Goal: Task Accomplishment & Management: Use online tool/utility

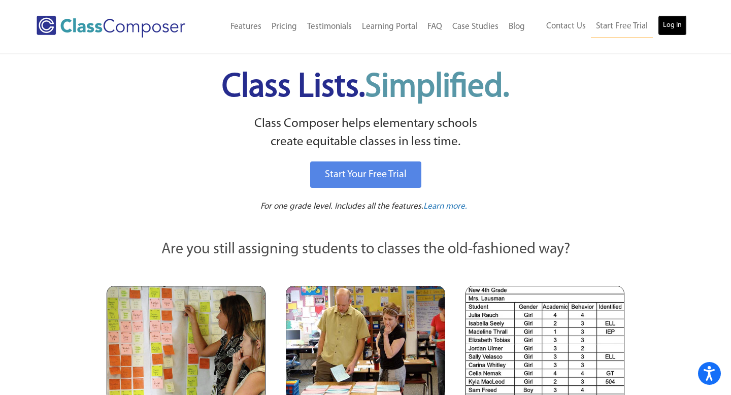
click at [680, 24] on link "Log In" at bounding box center [672, 25] width 29 height 20
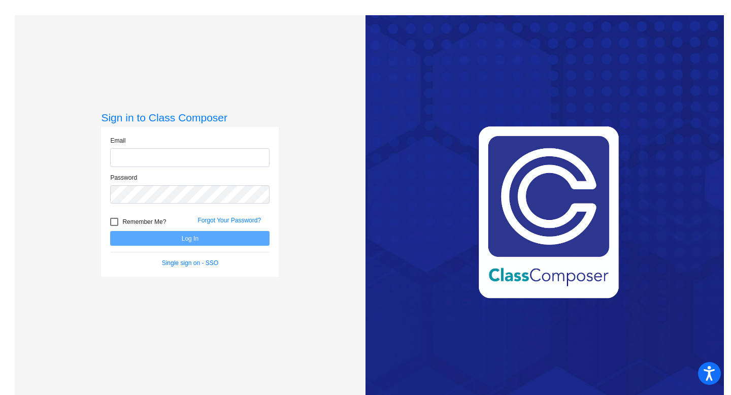
type input "[EMAIL_ADDRESS][DOMAIN_NAME]"
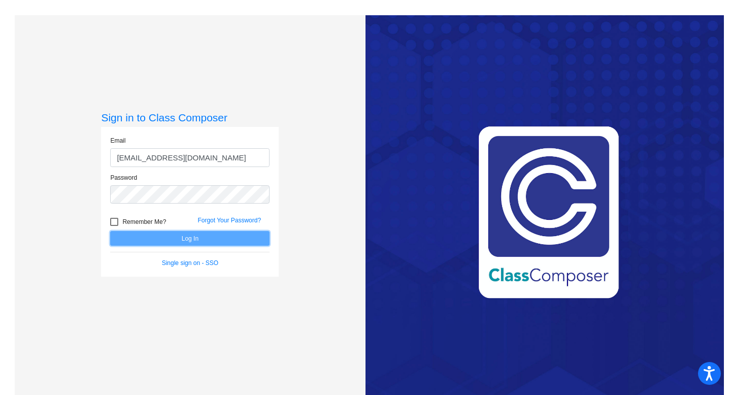
click at [193, 239] on button "Log In" at bounding box center [189, 238] width 159 height 15
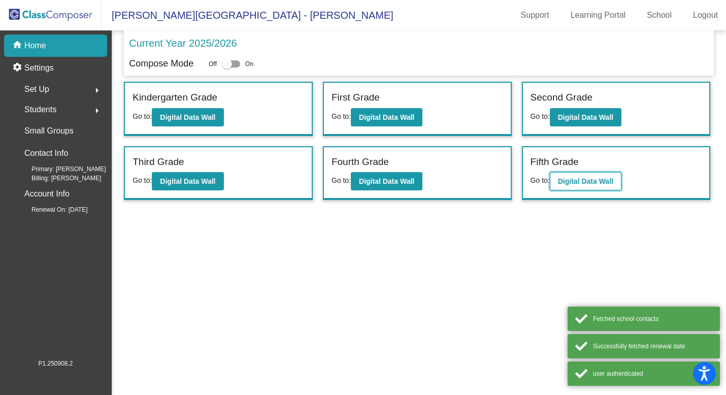
click at [586, 188] on button "Digital Data Wall" at bounding box center [586, 181] width 72 height 18
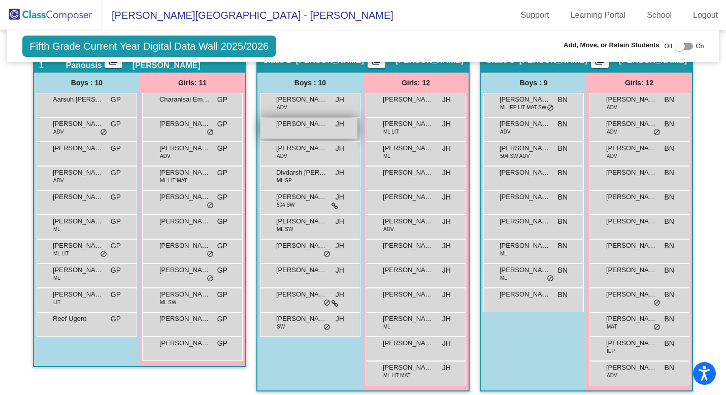
scroll to position [210, 0]
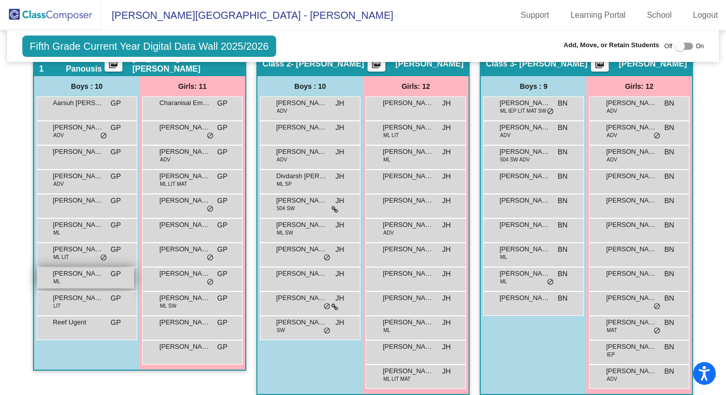
click at [64, 282] on div "Kyle Caleb Ramirez ML GP lock do_not_disturb_alt" at bounding box center [85, 277] width 97 height 21
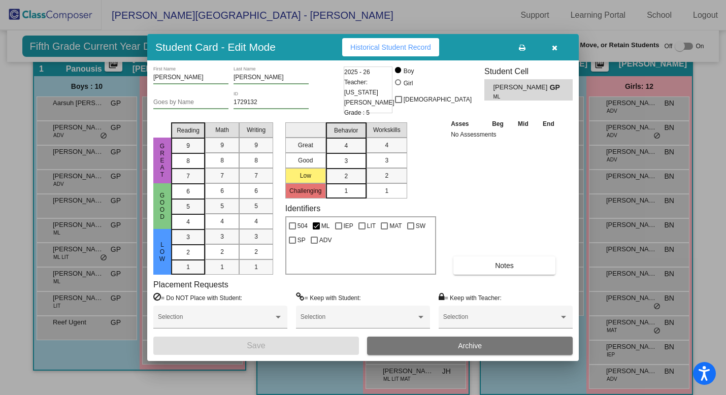
click at [555, 51] on icon "button" at bounding box center [555, 47] width 6 height 7
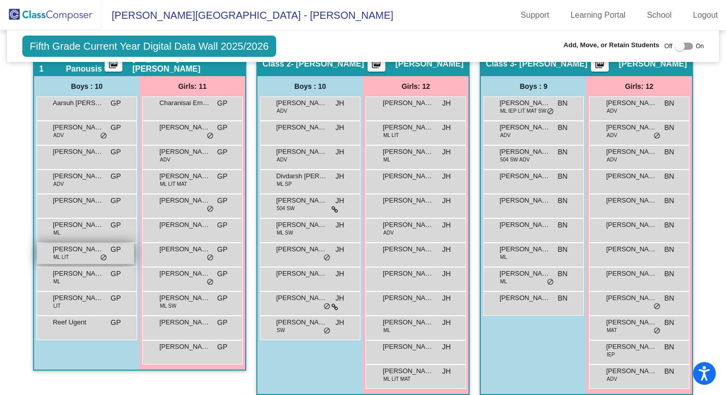
click at [85, 256] on div "Jeremy Sydorenko ML LIT GP lock do_not_disturb_alt" at bounding box center [85, 253] width 97 height 21
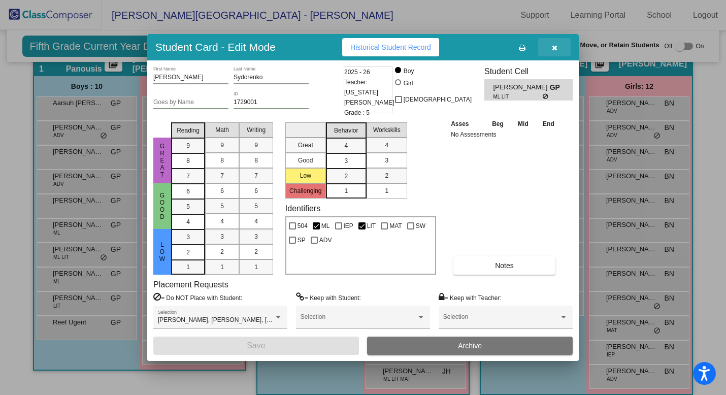
click at [554, 48] on icon "button" at bounding box center [555, 47] width 6 height 7
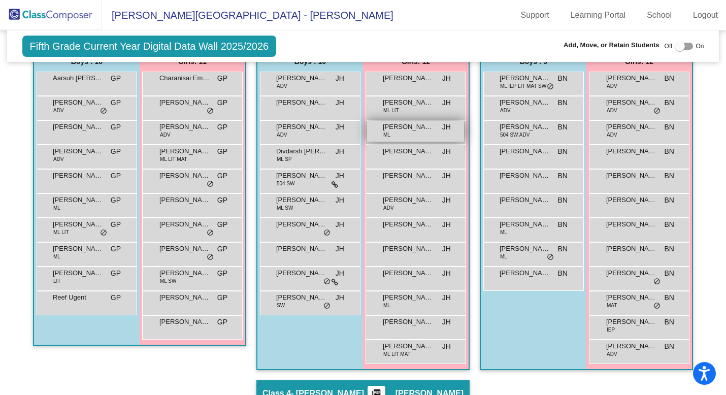
scroll to position [226, 0]
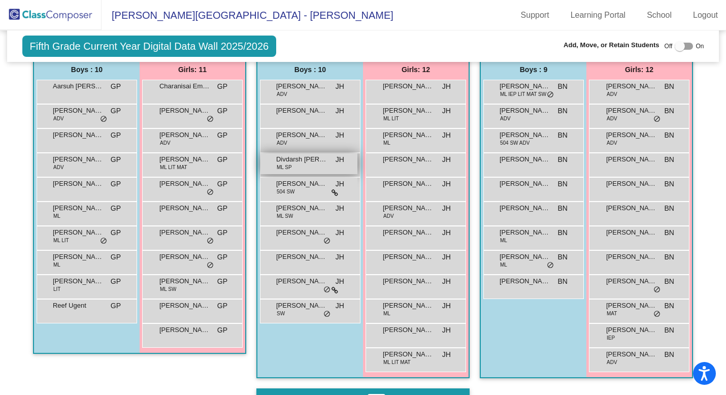
click at [314, 169] on div "Divdarsh Suthagar Ajitha ML SP JH lock do_not_disturb_alt" at bounding box center [308, 163] width 97 height 21
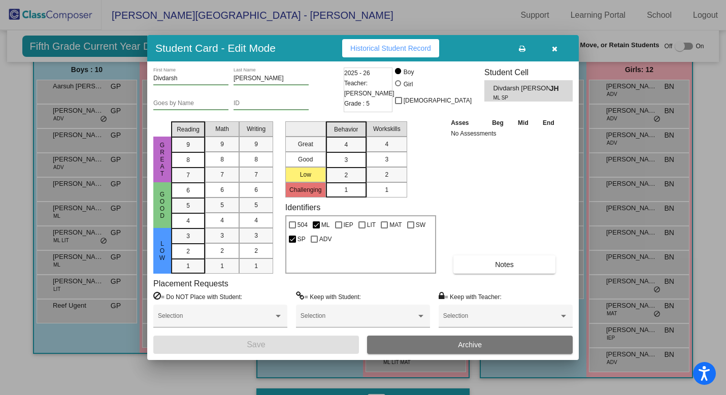
click at [552, 48] on icon "button" at bounding box center [555, 48] width 6 height 7
